Goal: Information Seeking & Learning: Learn about a topic

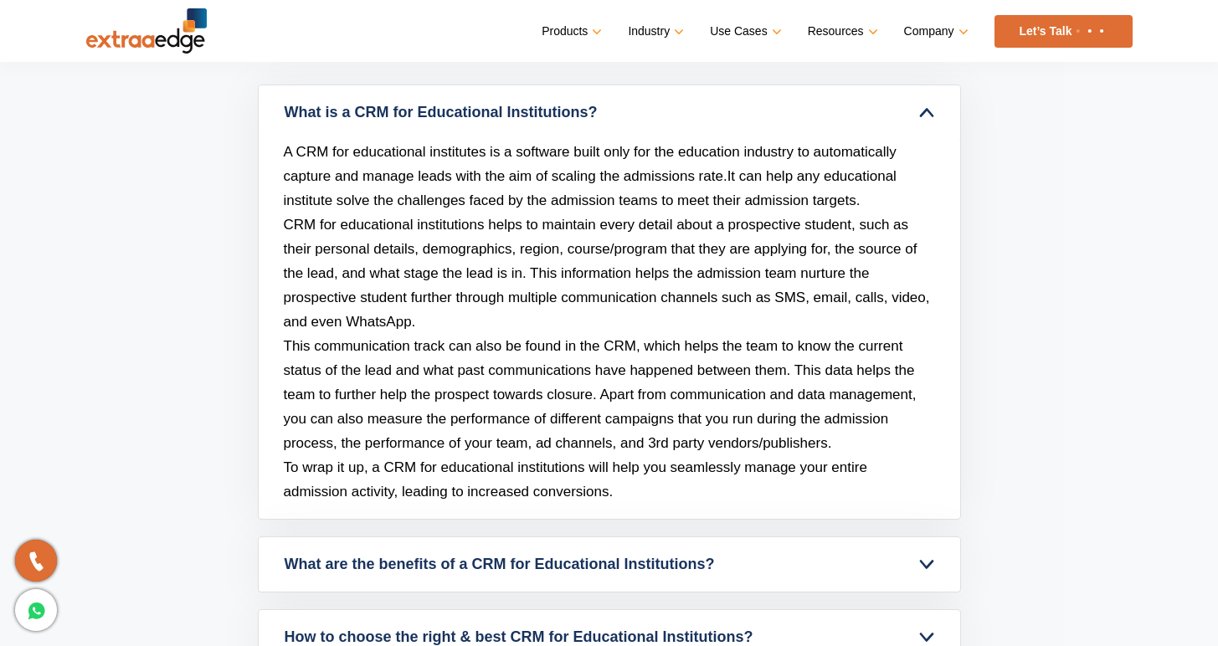
scroll to position [6587, 0]
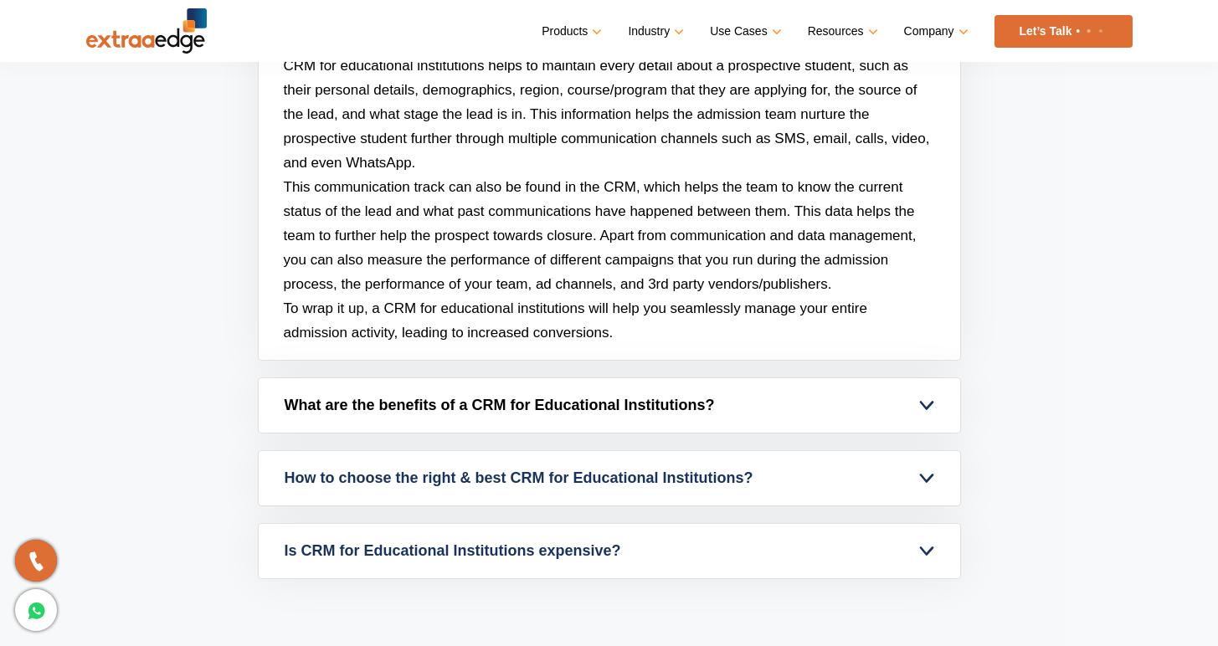
click at [646, 399] on link "What are the benefits of a CRM for Educational Institutions?" at bounding box center [610, 406] width 702 height 54
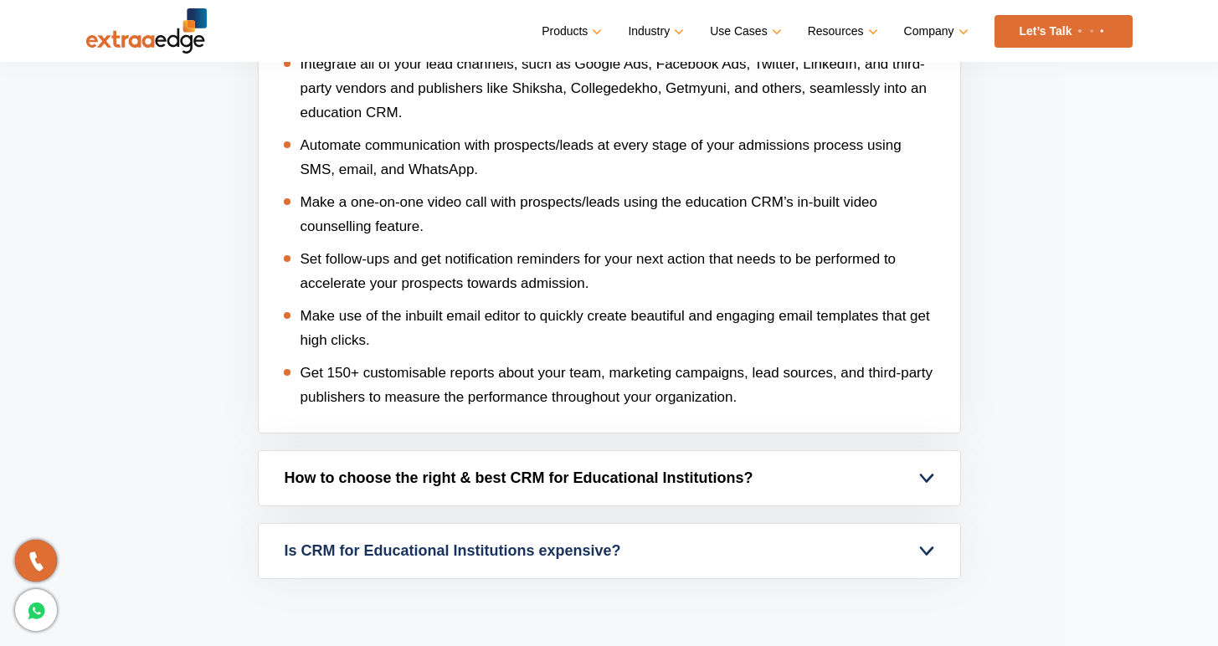
click at [636, 458] on link "How to choose the right & best CRM for Educational Institutions?" at bounding box center [610, 478] width 702 height 54
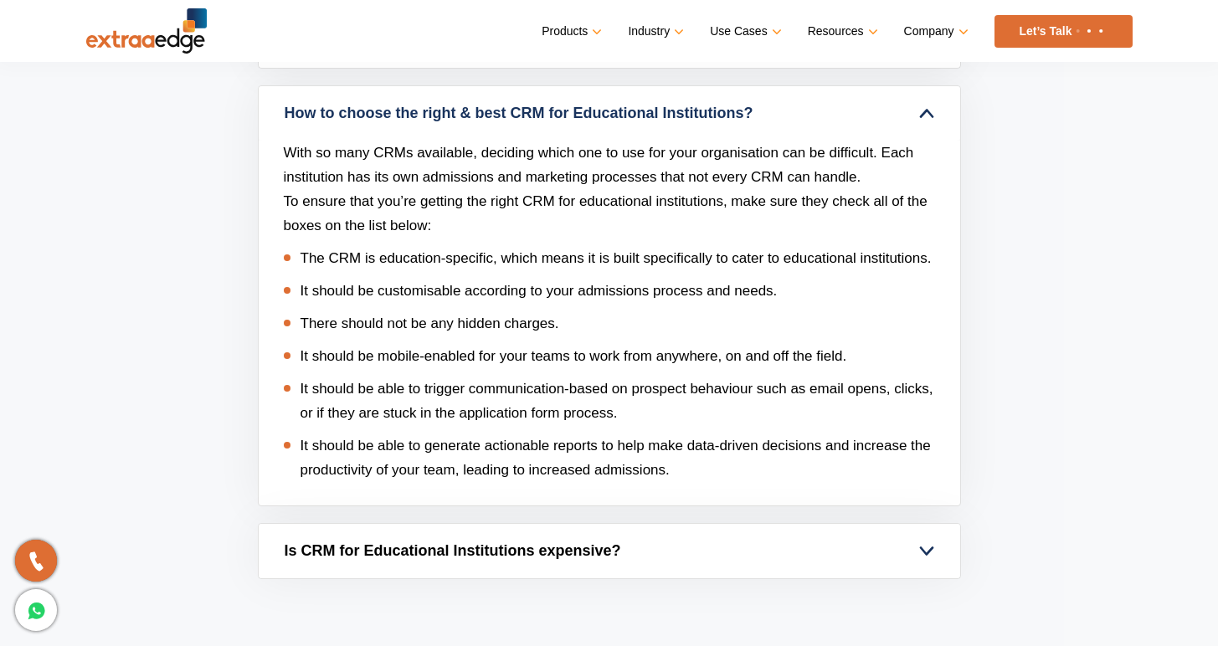
click at [628, 543] on link "Is CRM for Educational Institutions expensive?" at bounding box center [610, 551] width 702 height 54
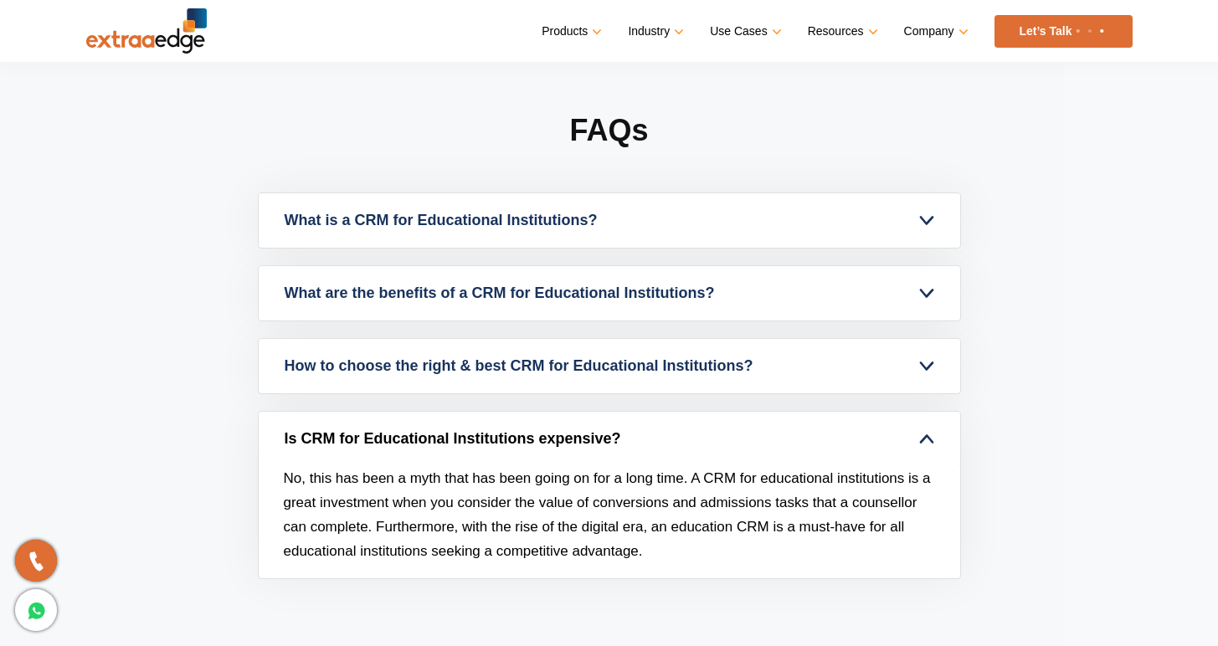
scroll to position [6320, 0]
click at [631, 451] on link "Is CRM for Educational Institutions expensive?" at bounding box center [610, 439] width 702 height 54
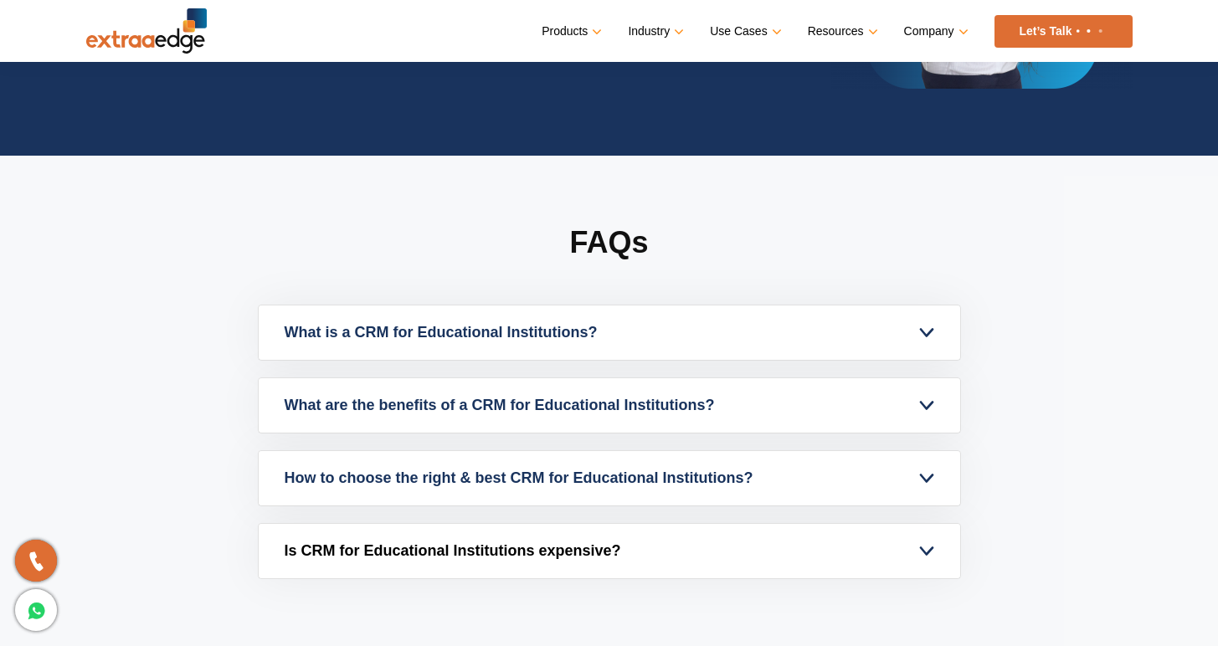
click at [597, 530] on link "Is CRM for Educational Institutions expensive?" at bounding box center [610, 551] width 702 height 54
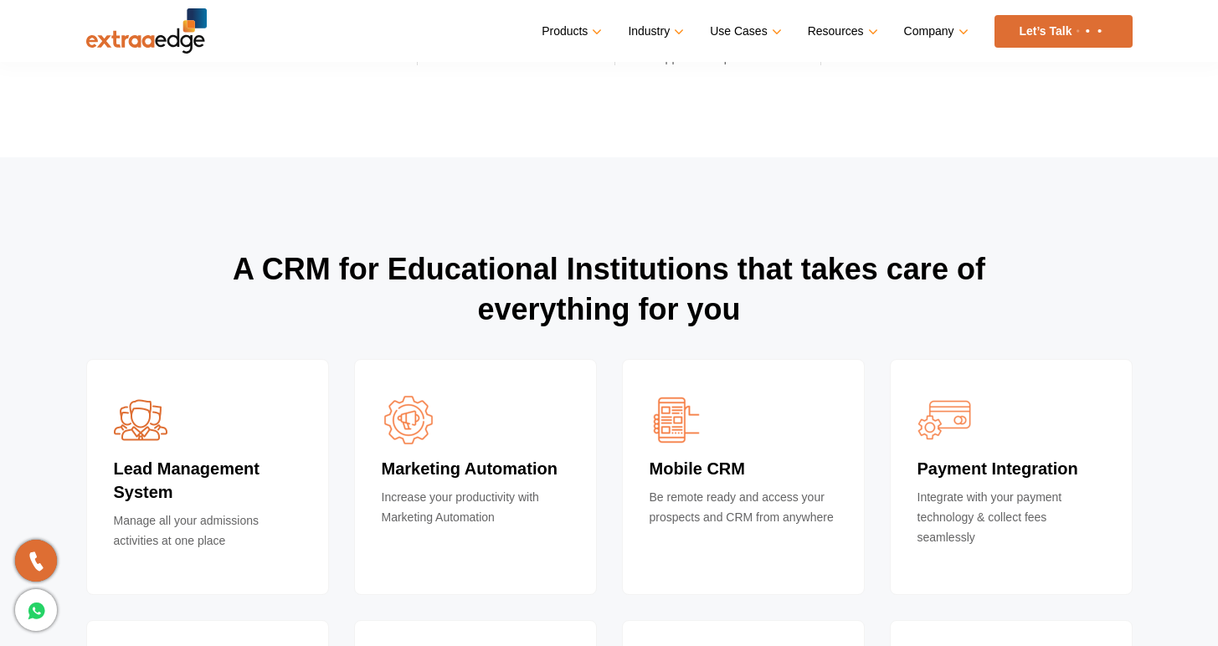
scroll to position [4327, 0]
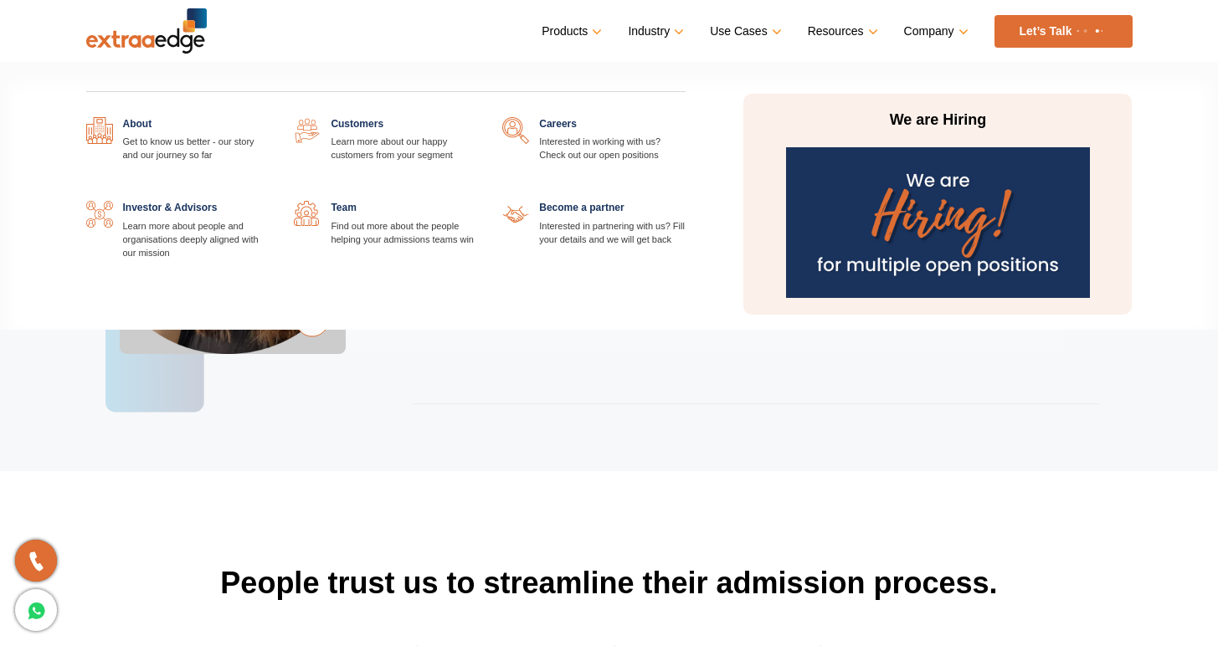
click at [269, 117] on link at bounding box center [269, 117] width 0 height 0
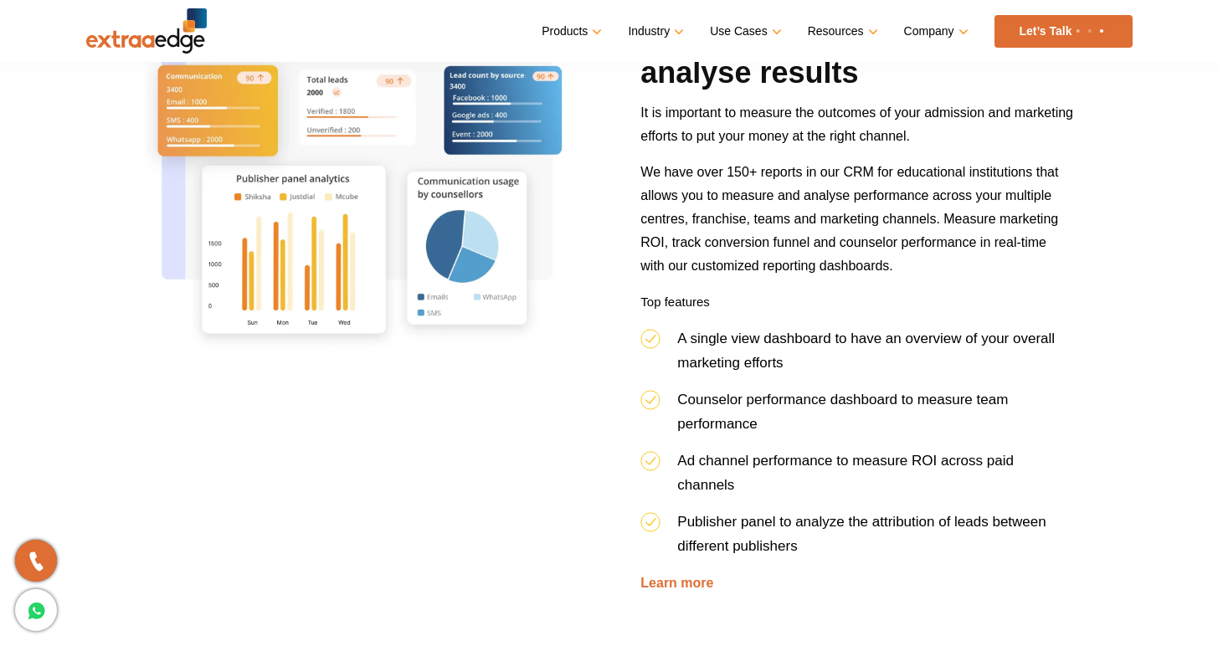
scroll to position [1519, 0]
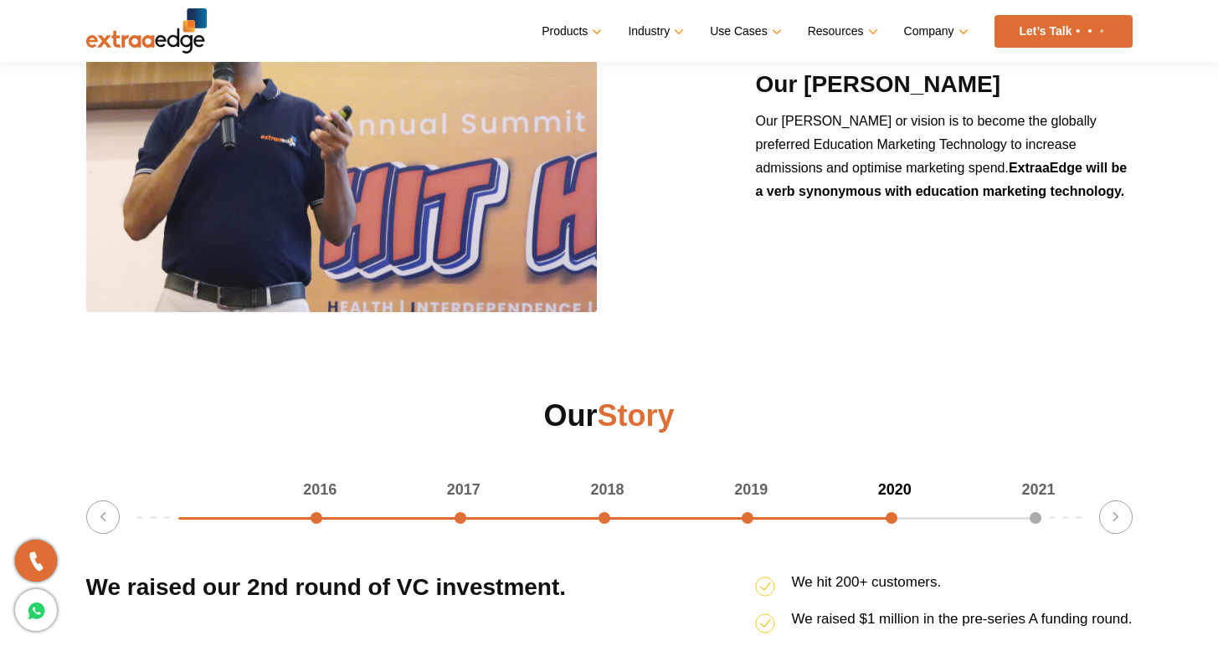
scroll to position [2015, 0]
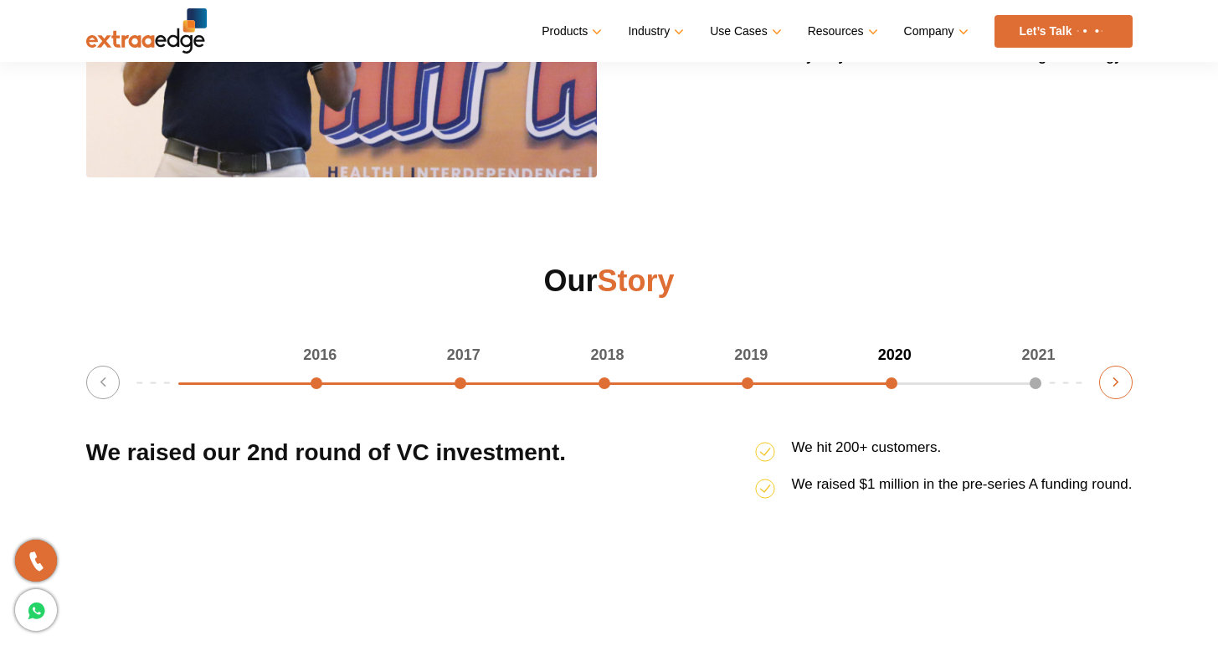
click at [1112, 377] on button "Next" at bounding box center [1116, 382] width 33 height 33
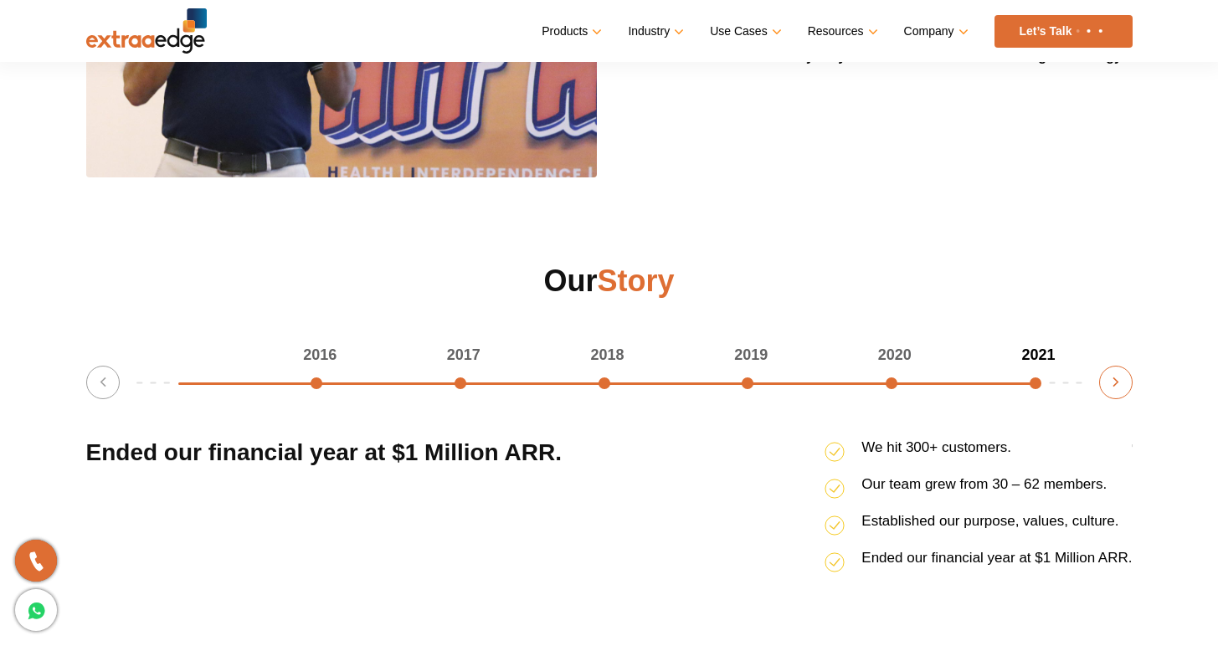
click at [1112, 377] on button "Next" at bounding box center [1116, 382] width 33 height 33
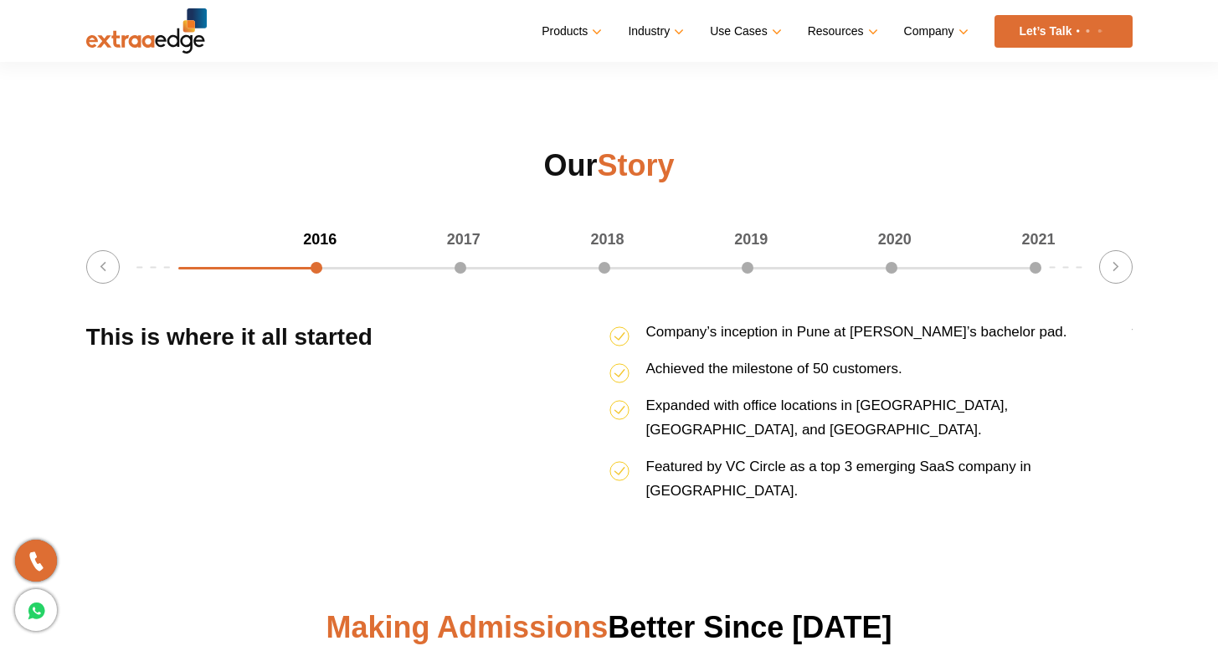
scroll to position [2520, 0]
